Goal: Obtain resource: Download file/media

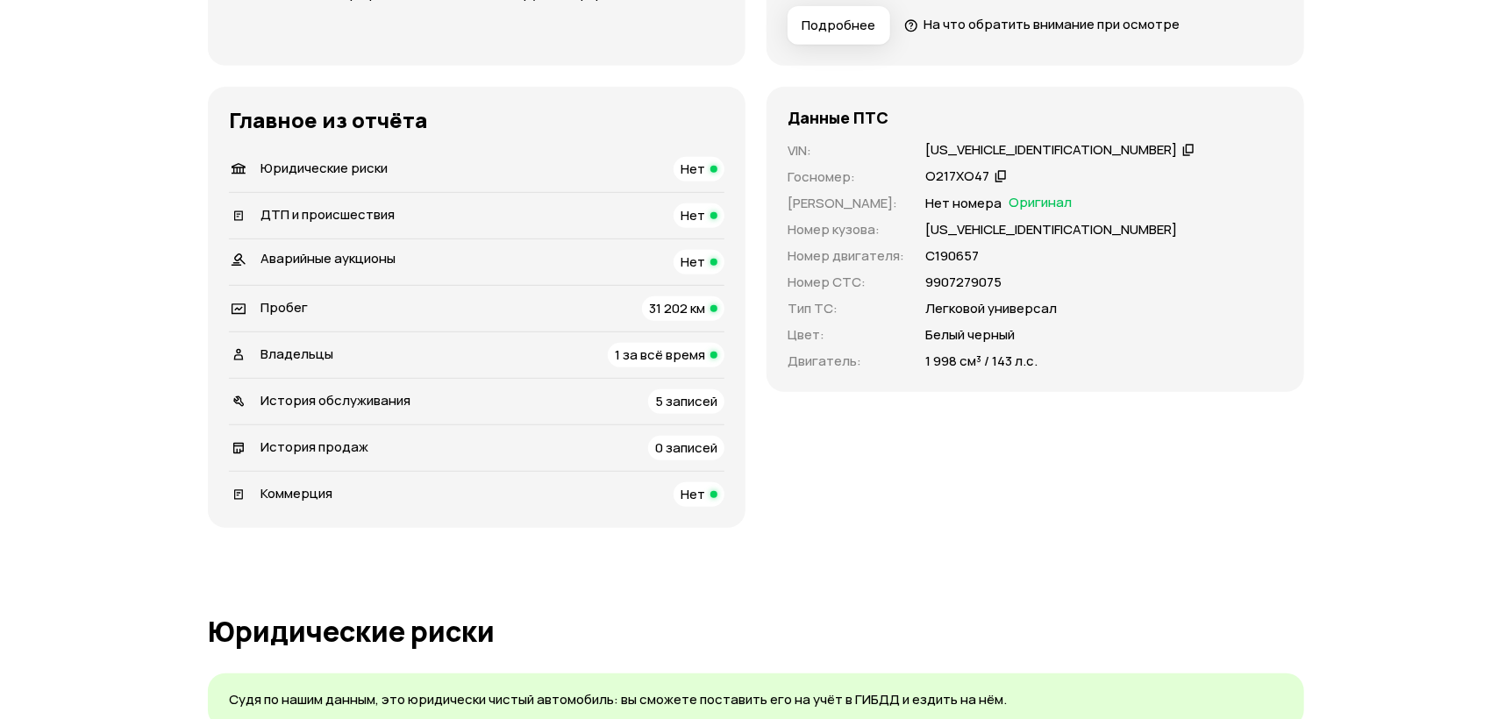
scroll to position [467, 0]
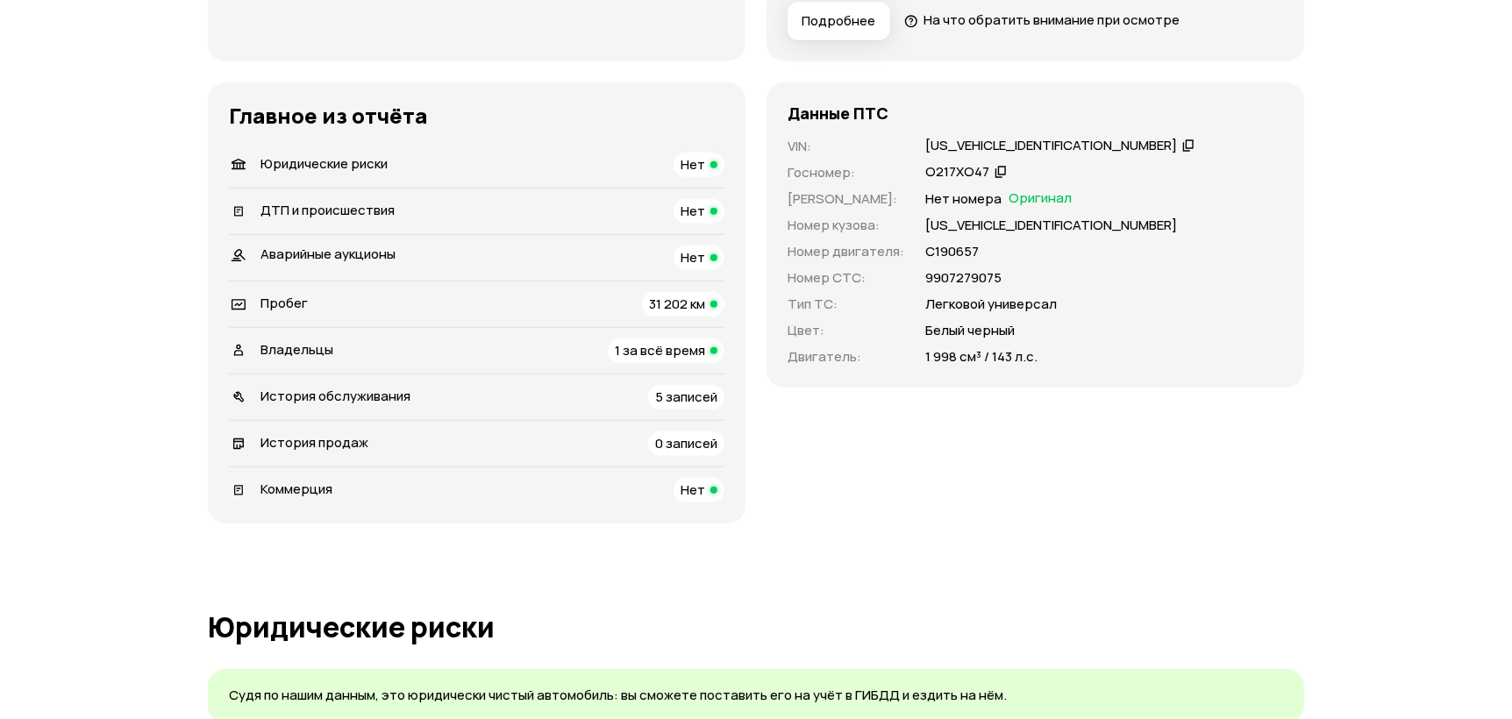
click at [984, 288] on div "VIN : [US_VEHICLE_IDENTIFICATION_NUMBER]   Госномер : О217ХО47   Номер ПТС : Не…" at bounding box center [1034, 252] width 495 height 230
click at [981, 283] on p "9907279075" at bounding box center [963, 277] width 76 height 19
copy p "9907279075"
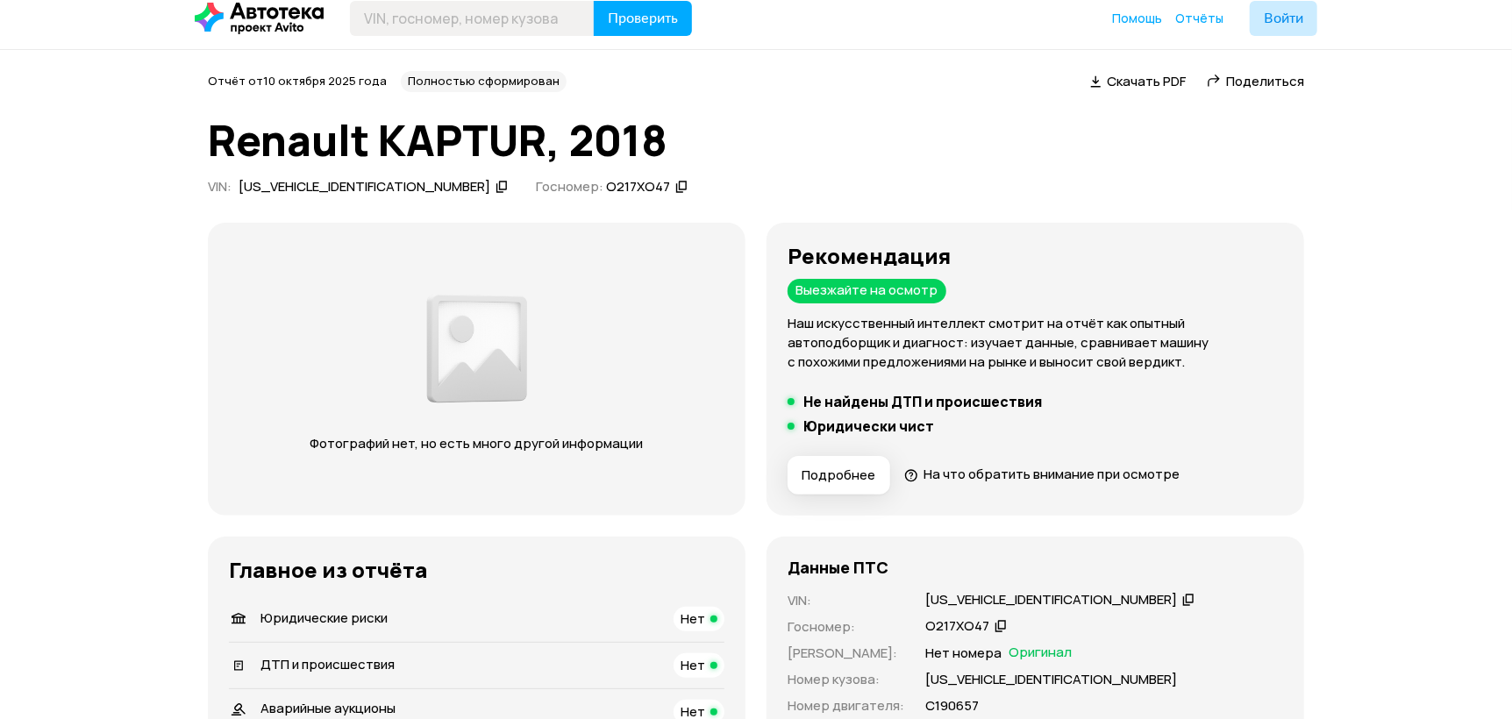
scroll to position [0, 0]
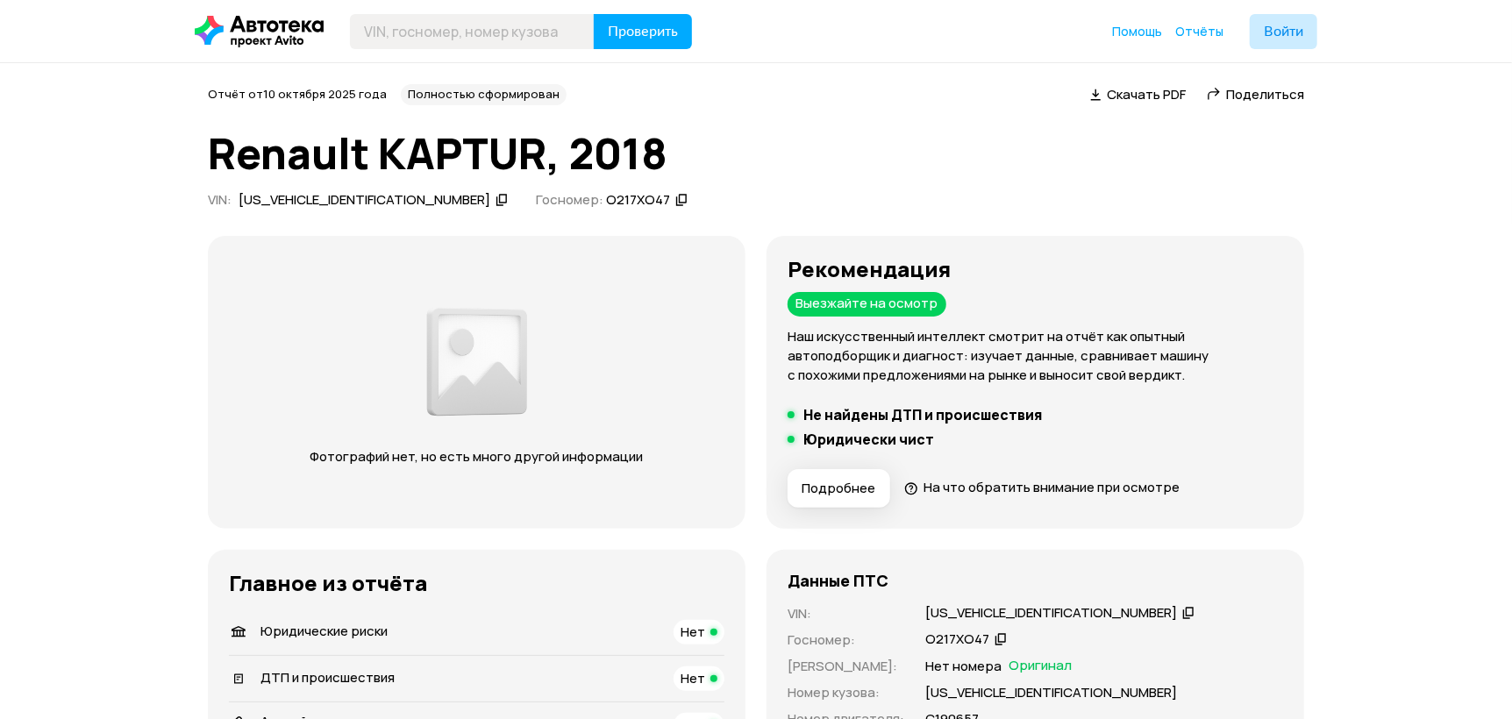
click at [1145, 89] on span "Скачать PDF" at bounding box center [1145, 94] width 79 height 18
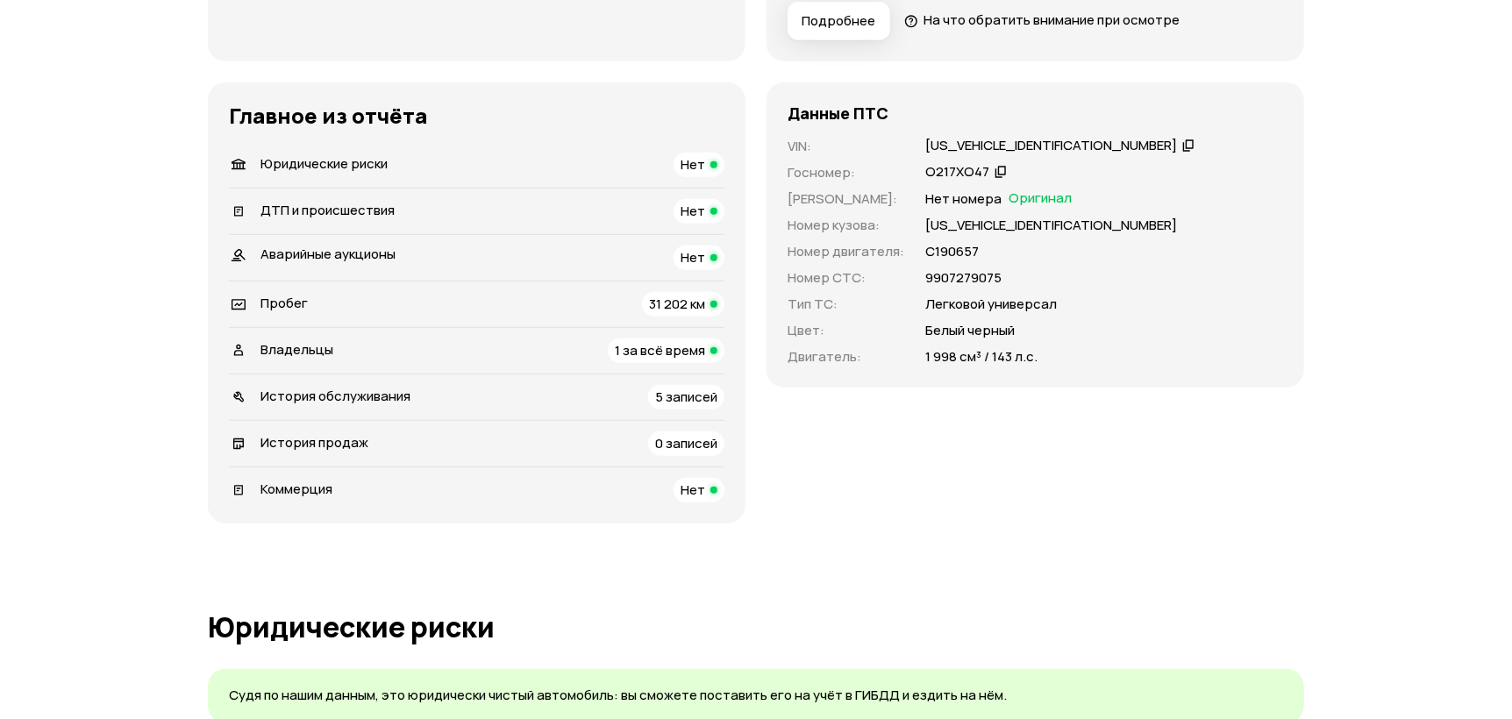
click at [681, 309] on span "31 202 км" at bounding box center [677, 304] width 56 height 18
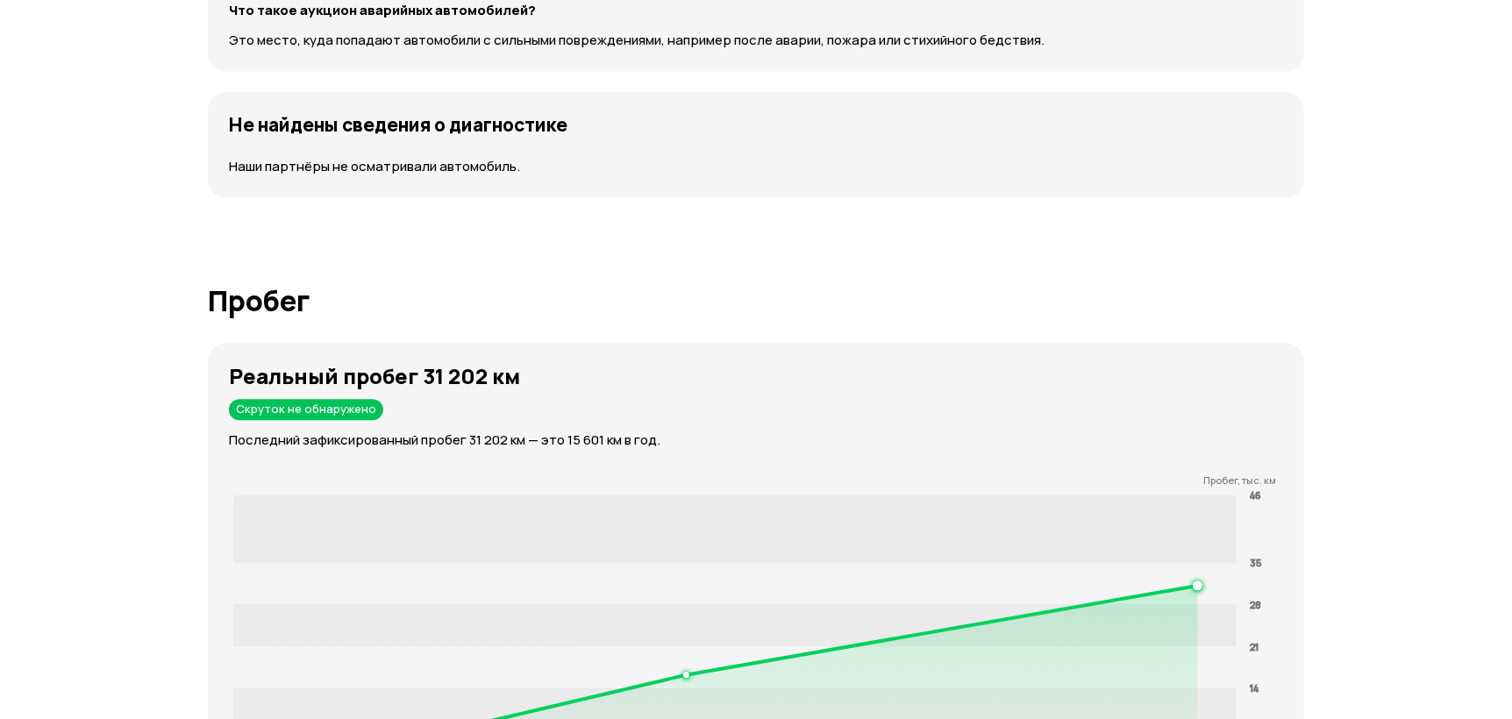
scroll to position [2461, 0]
